Goal: Navigation & Orientation: Find specific page/section

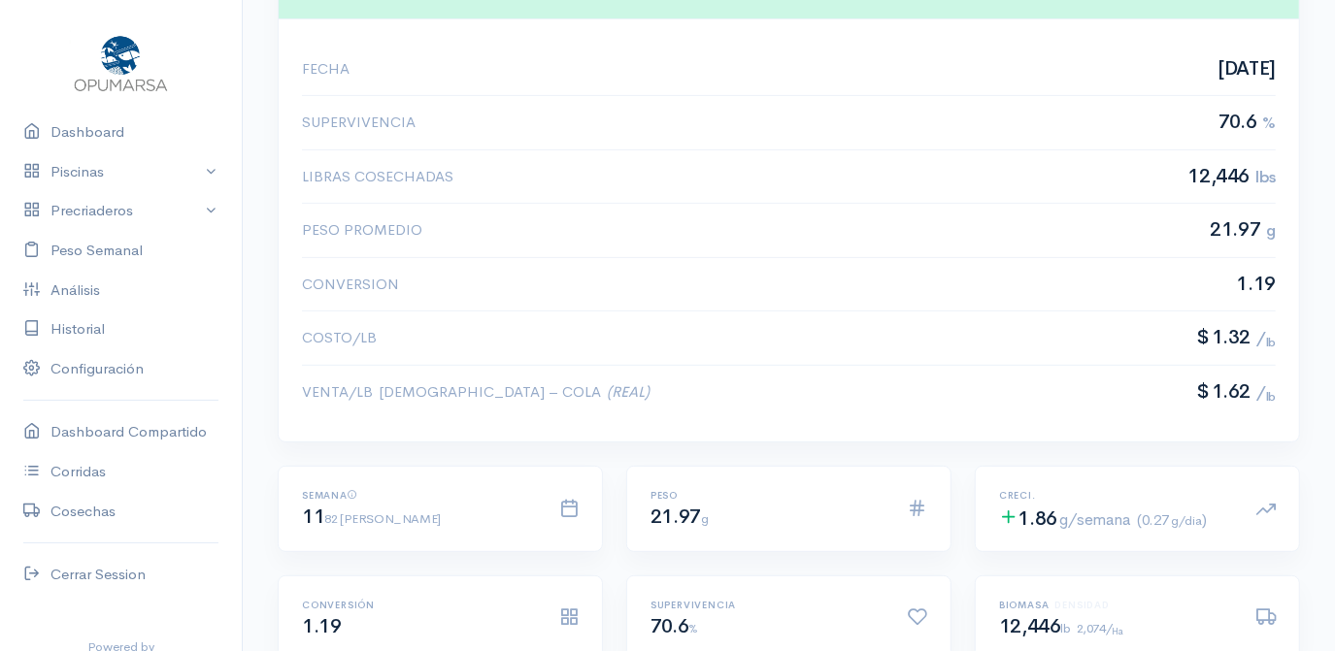
scroll to position [441, 0]
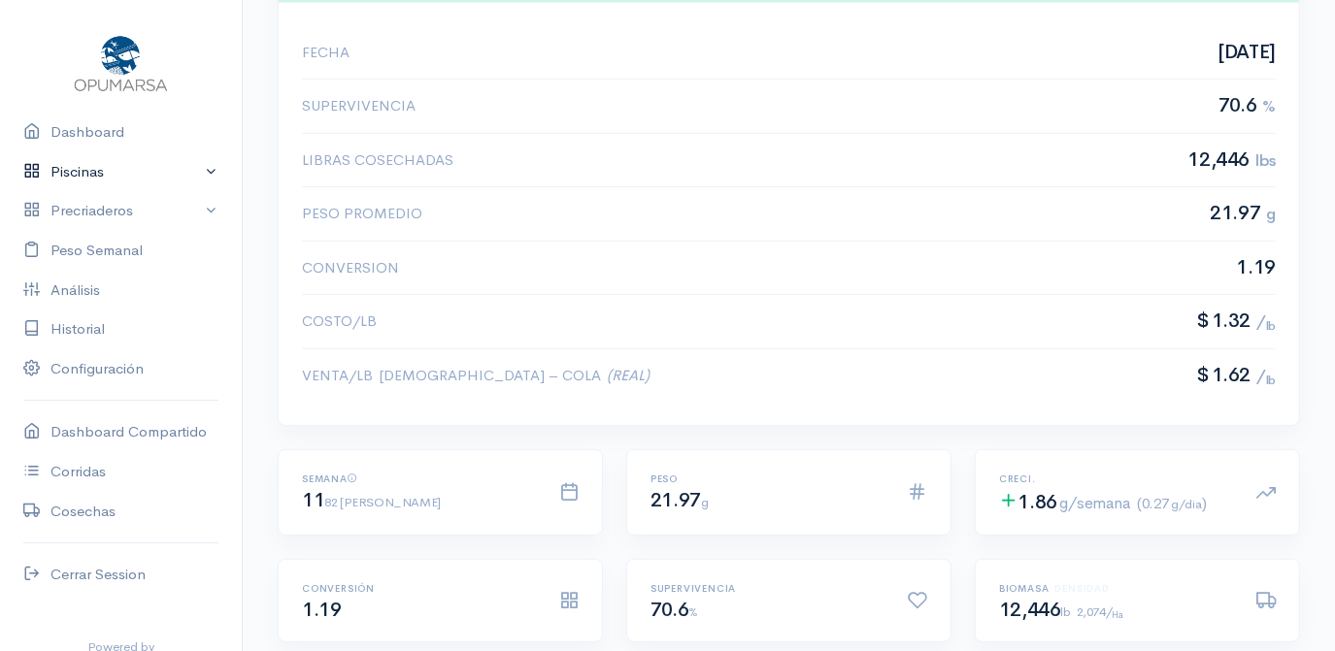
click at [75, 169] on link "Piscinas" at bounding box center [121, 172] width 242 height 40
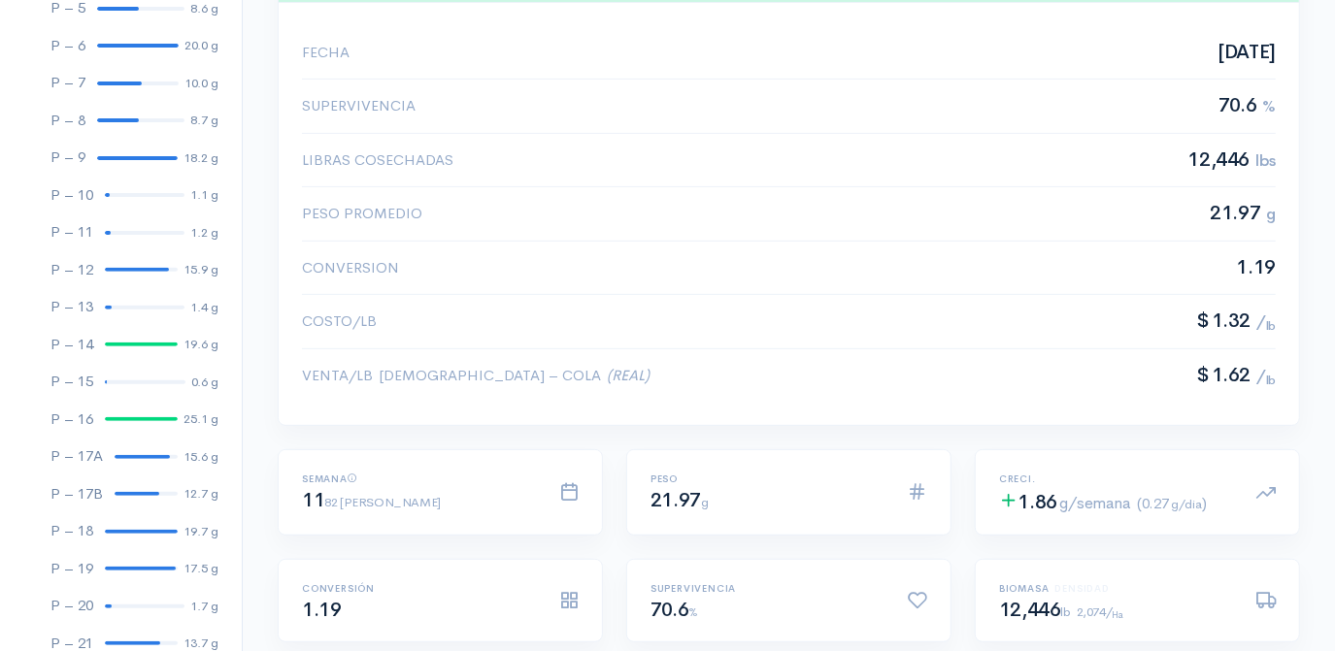
scroll to position [352, 0]
click at [129, 408] on link "P – 16 25.1 g" at bounding box center [121, 419] width 242 height 38
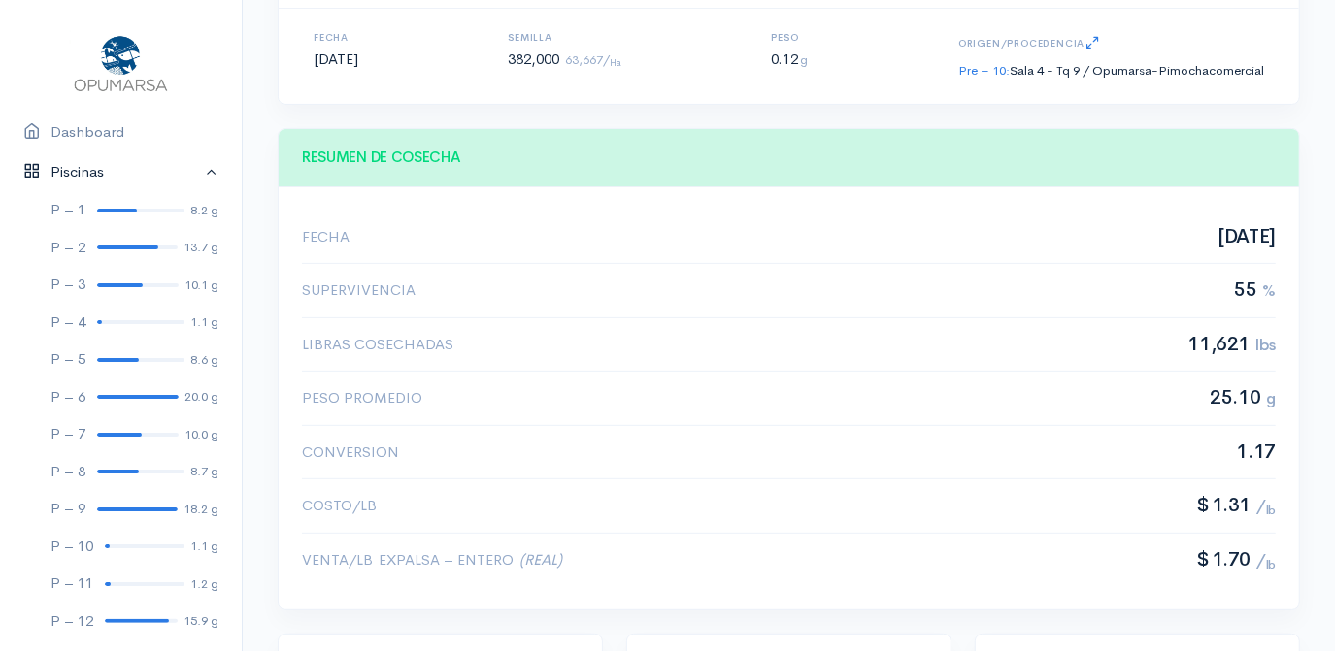
click at [199, 171] on link "Piscinas" at bounding box center [121, 172] width 242 height 40
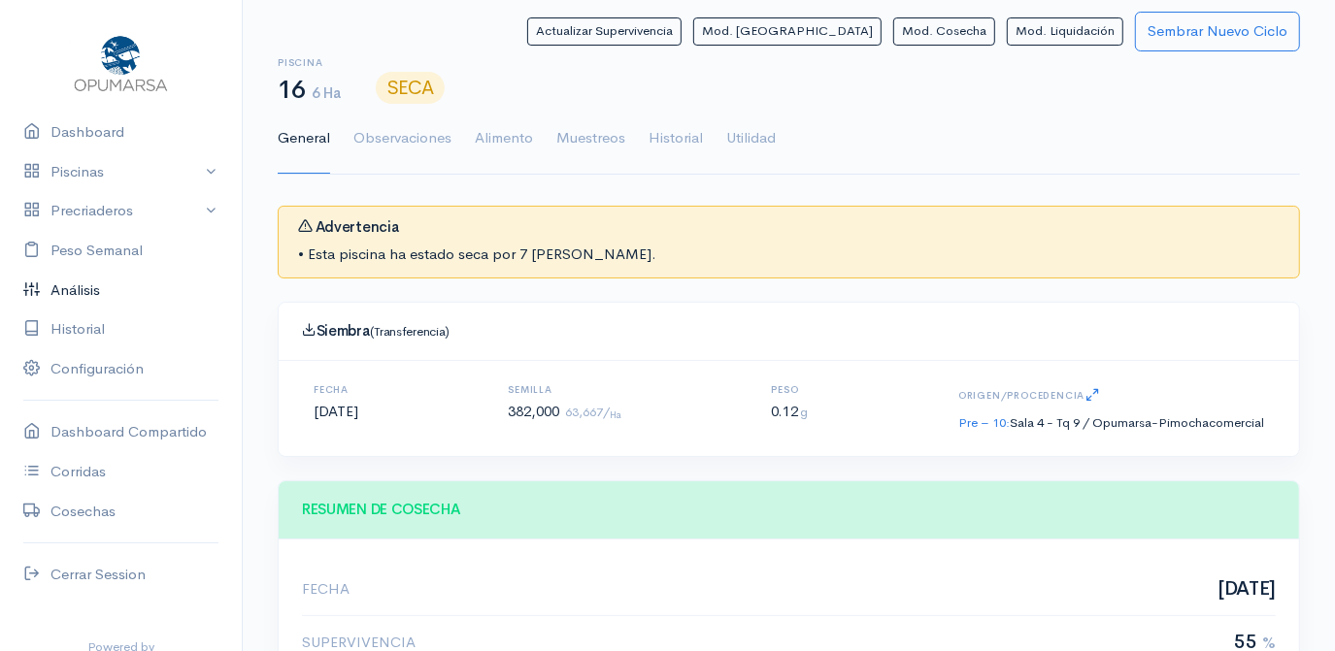
click at [74, 291] on link "Análisis" at bounding box center [121, 291] width 242 height 40
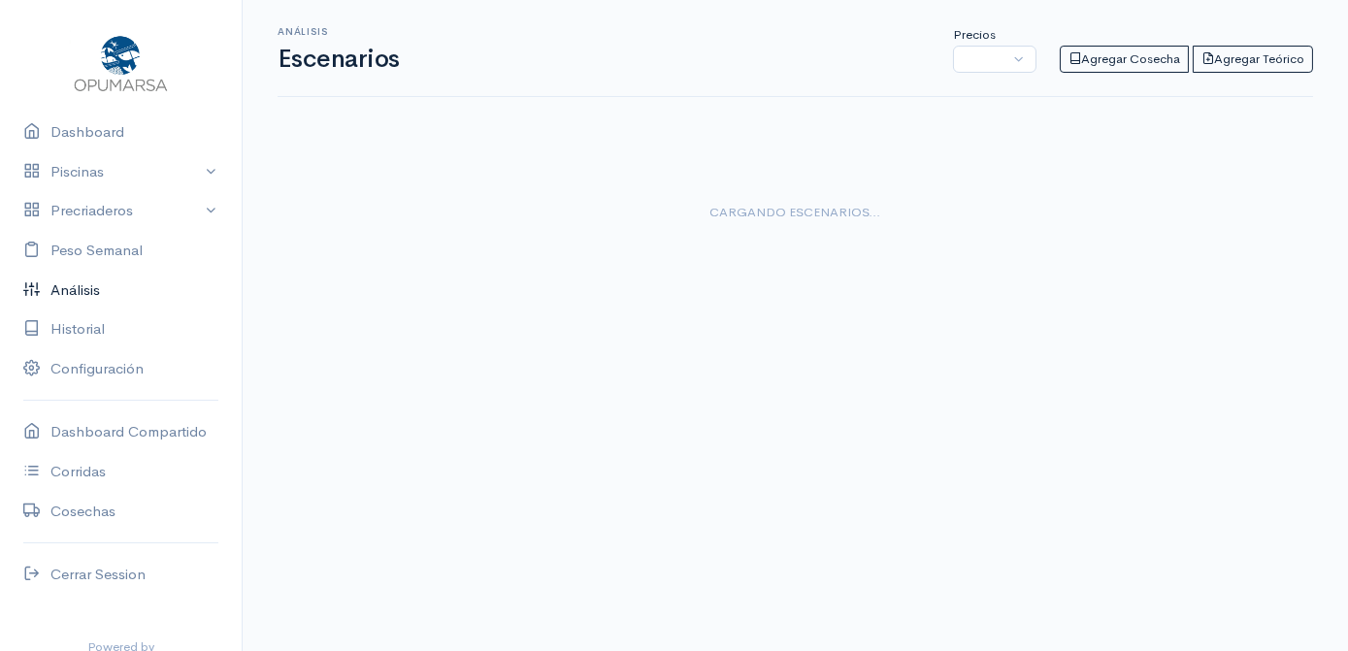
click at [74, 291] on link "Análisis" at bounding box center [121, 291] width 242 height 40
select select "0: Object"
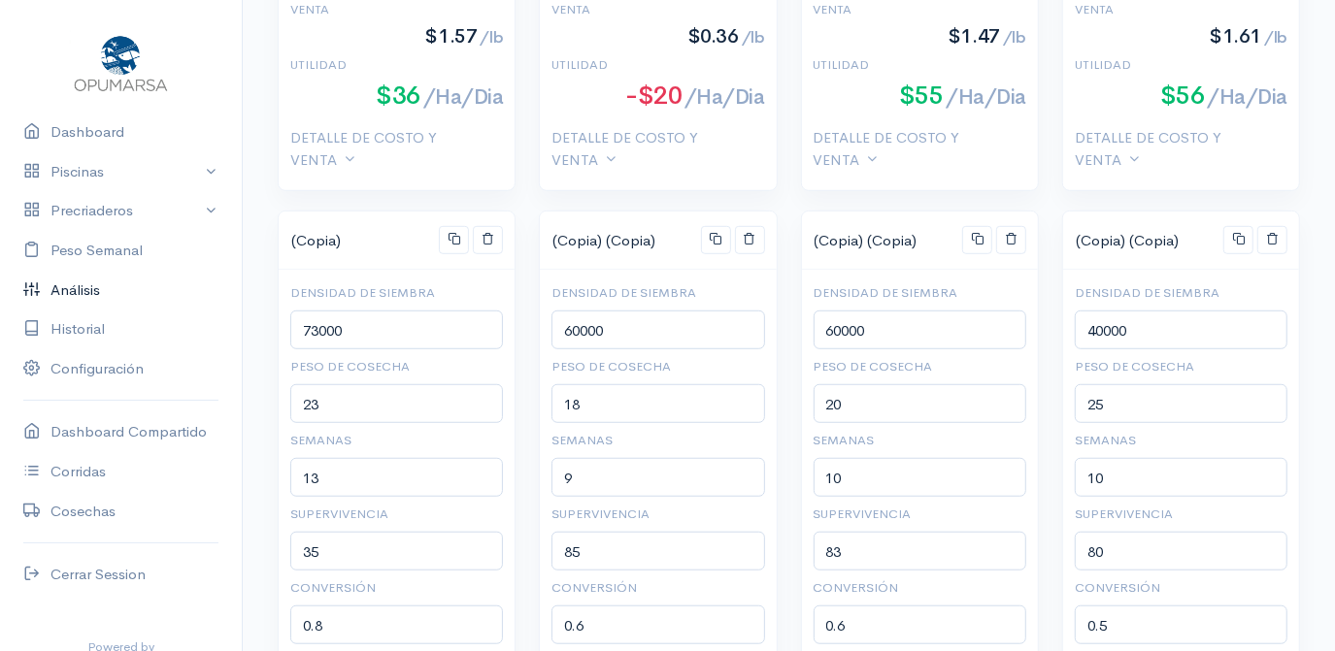
scroll to position [794, 0]
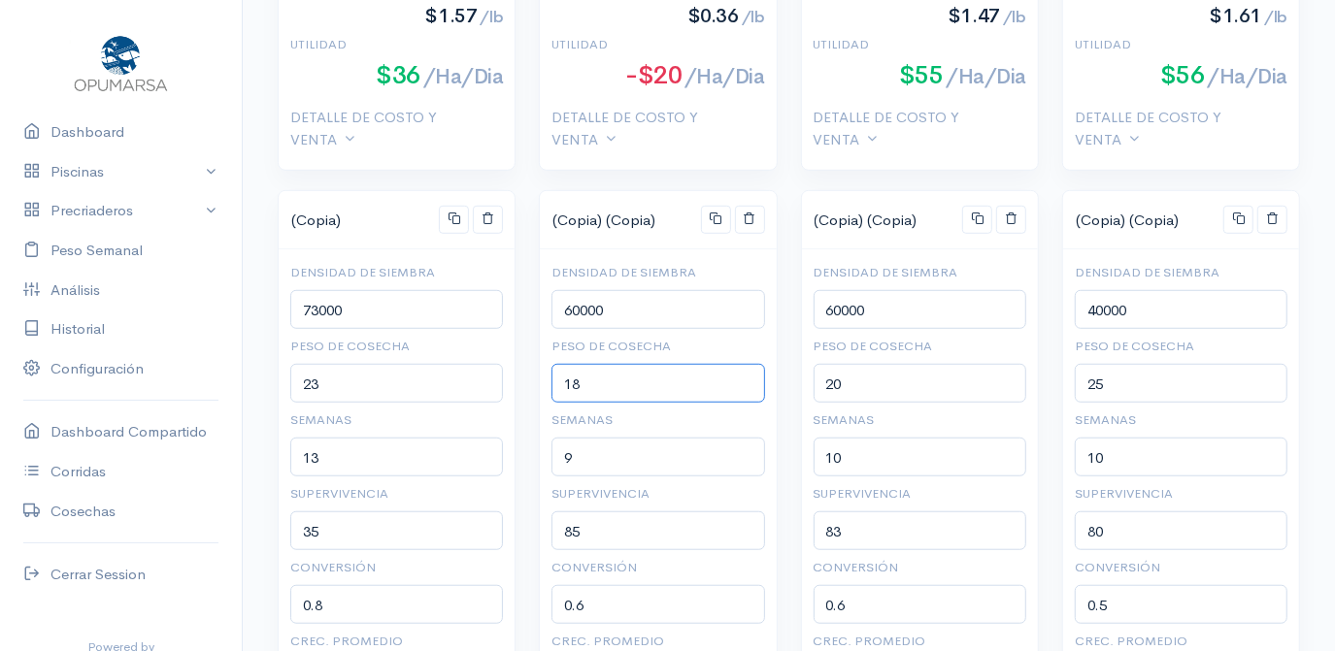
click at [569, 384] on input "18" at bounding box center [657, 384] width 213 height 40
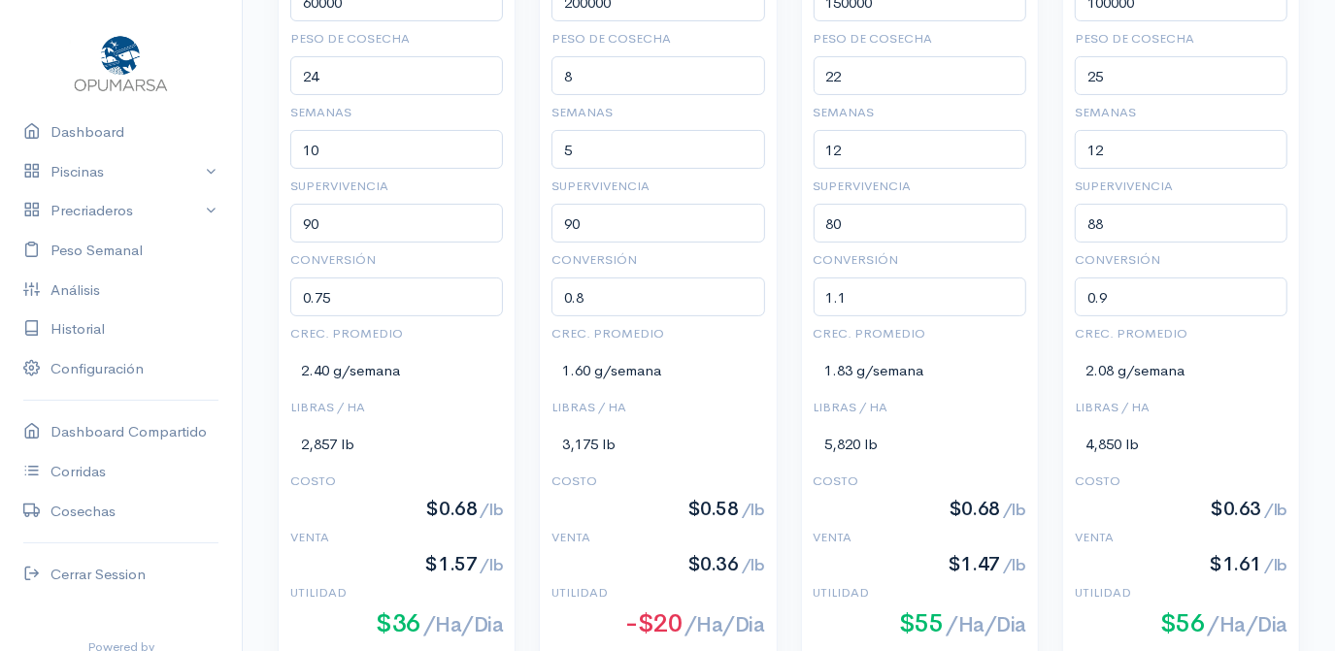
scroll to position [0, 0]
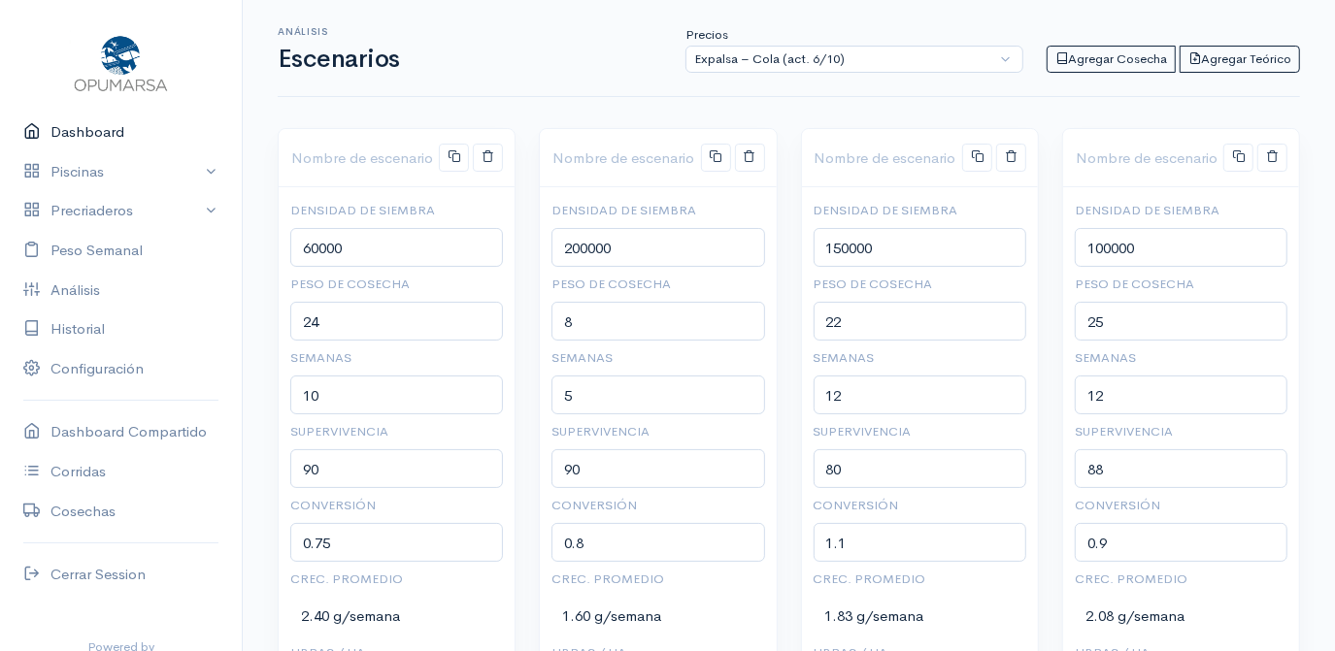
type input "8"
click at [80, 130] on link "Dashboard" at bounding box center [121, 133] width 242 height 40
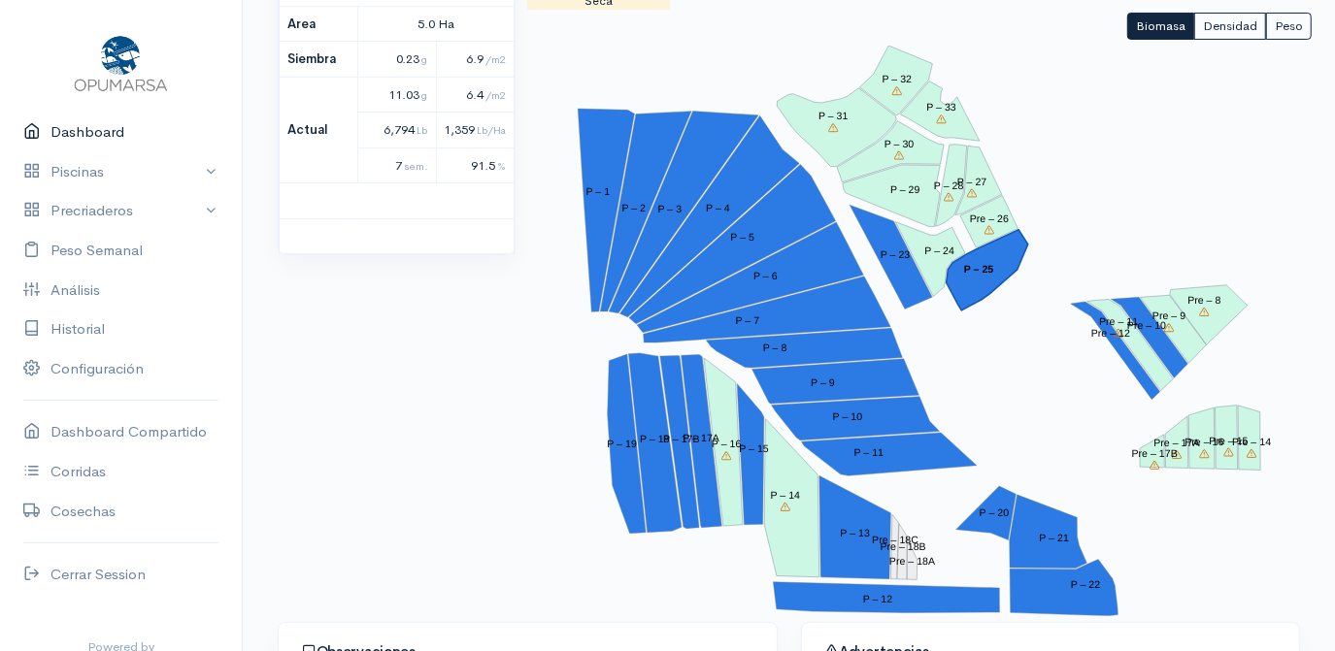
scroll to position [352, 0]
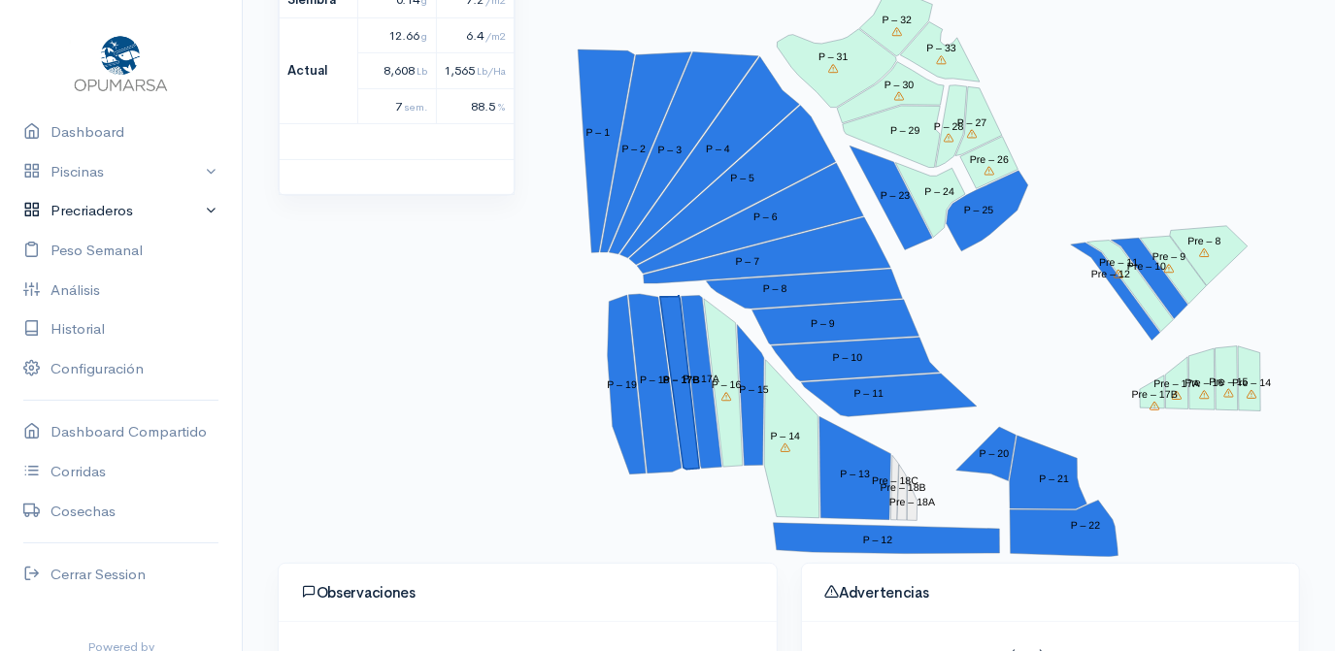
click at [78, 211] on link "Precriaderos" at bounding box center [121, 211] width 242 height 40
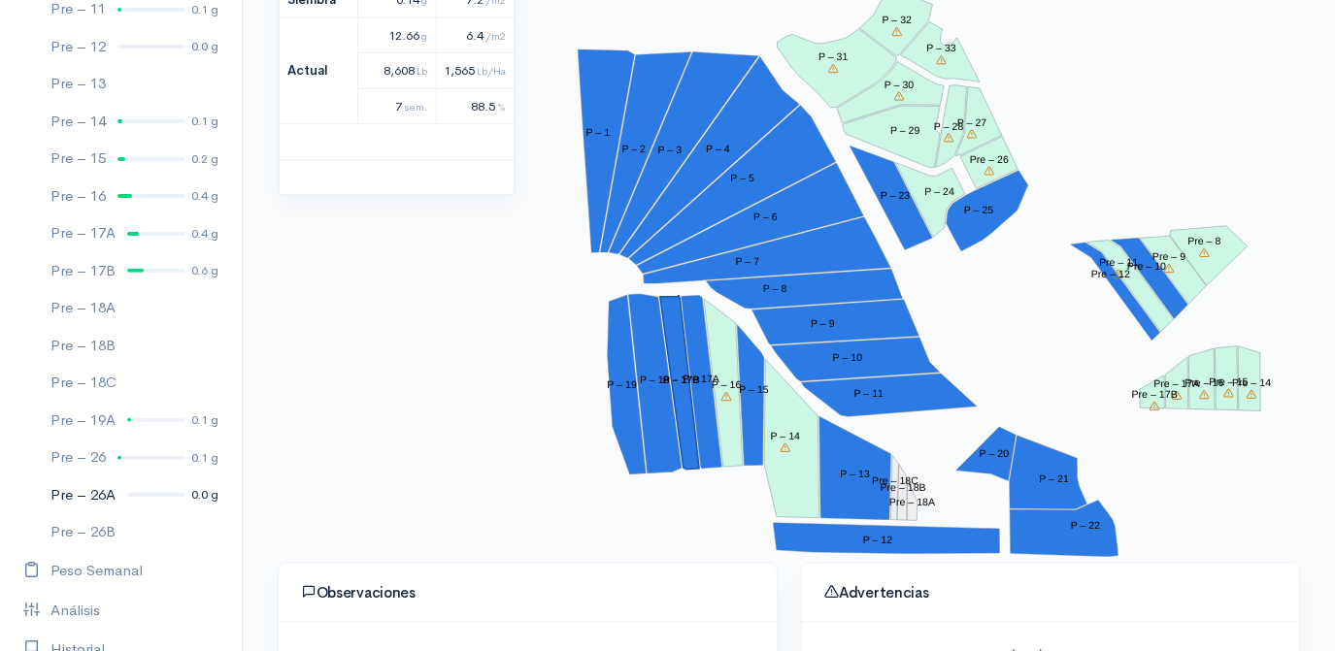
click at [140, 495] on div at bounding box center [156, 495] width 58 height 4
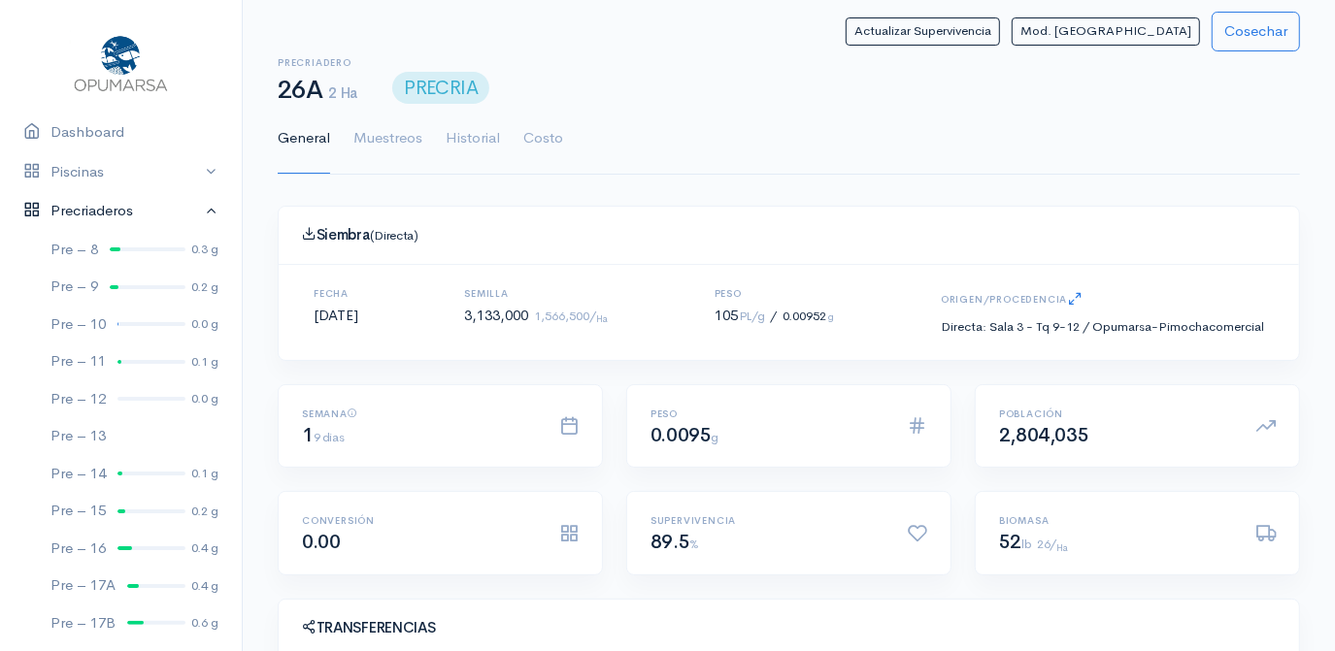
click at [197, 208] on link "Precriaderos" at bounding box center [121, 211] width 242 height 40
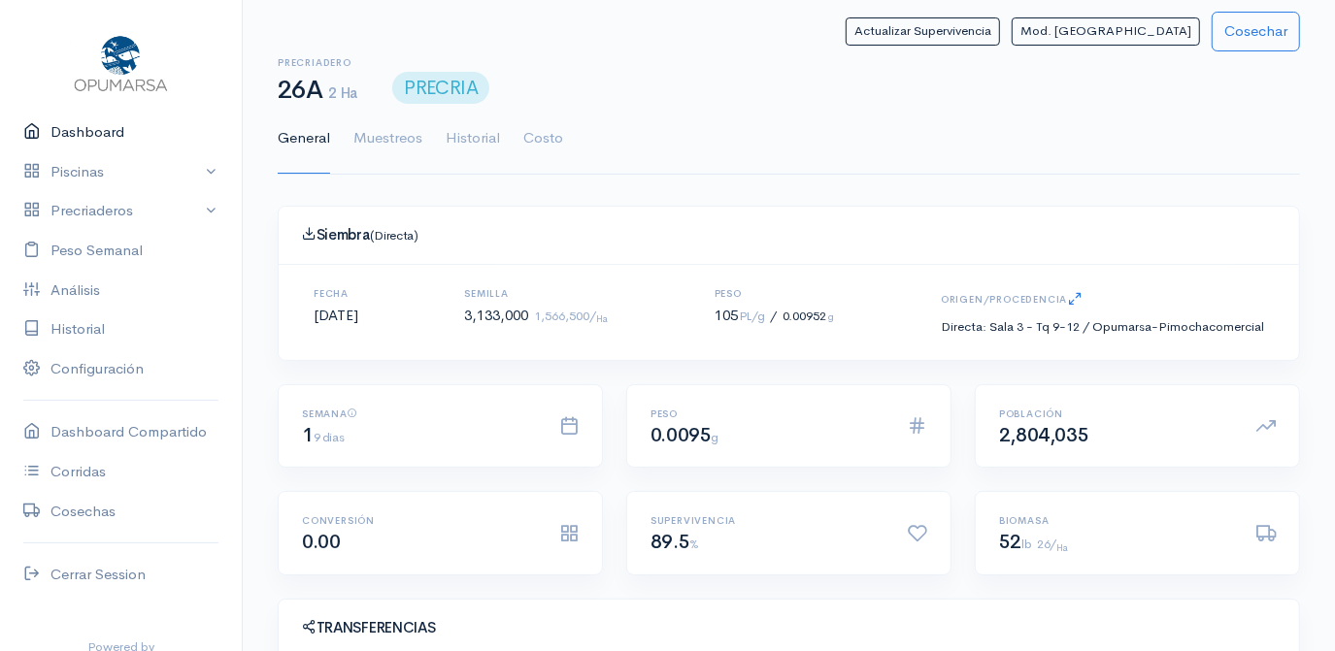
click at [95, 136] on link "Dashboard" at bounding box center [121, 133] width 242 height 40
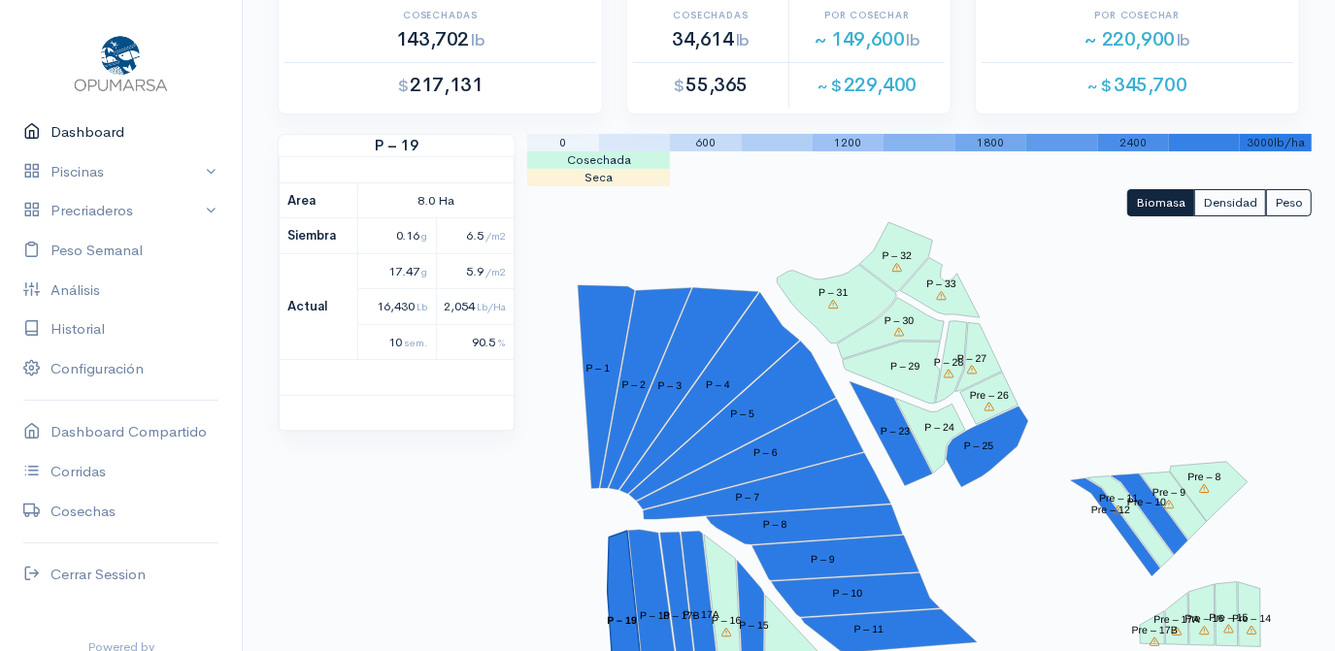
scroll to position [87, 0]
